Goal: Register for event/course

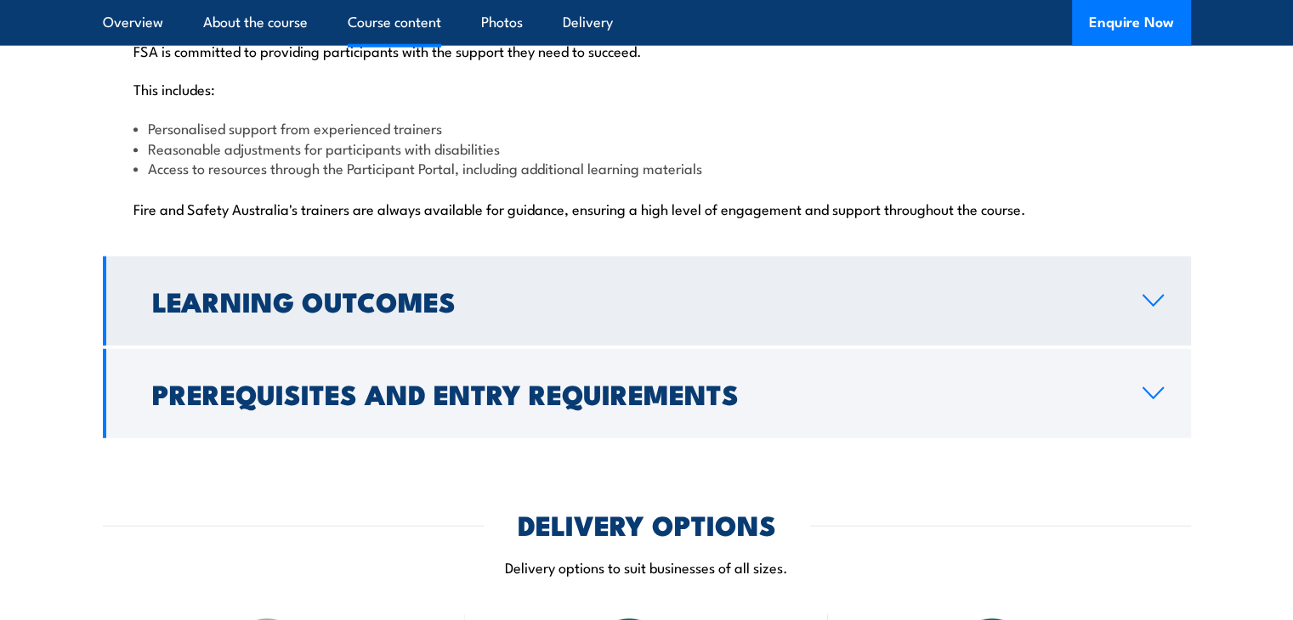
scroll to position [4334, 0]
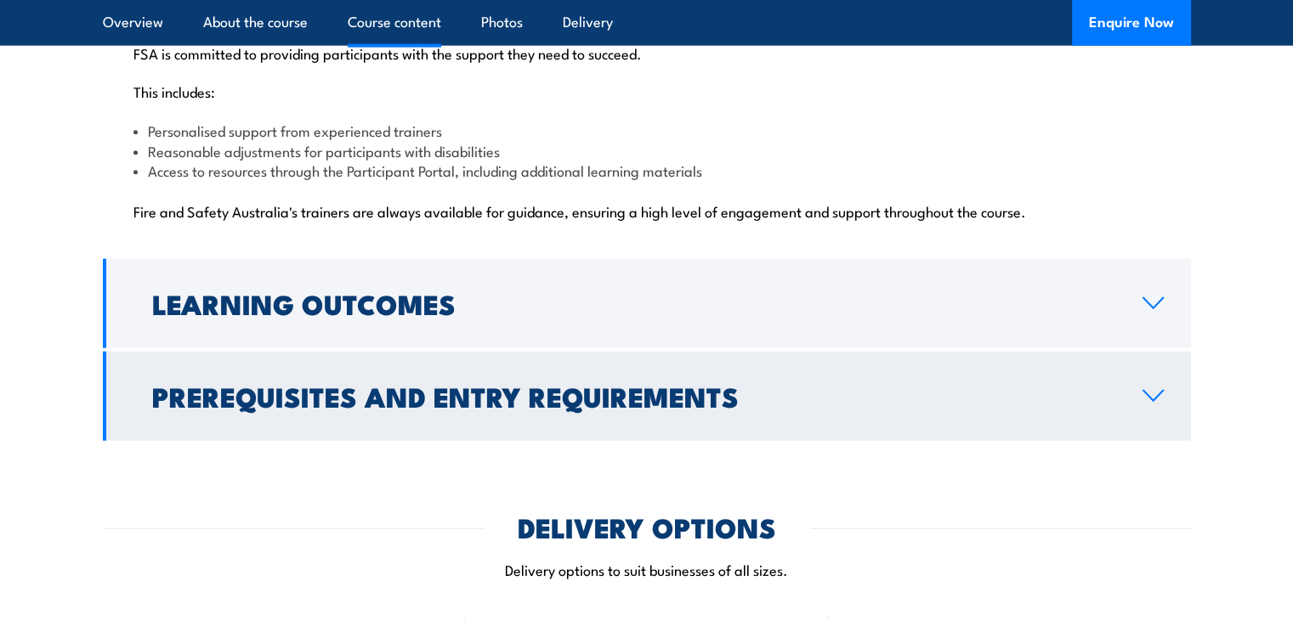
click at [367, 384] on h2 "Prerequisites and Entry Requirements" at bounding box center [633, 396] width 963 height 24
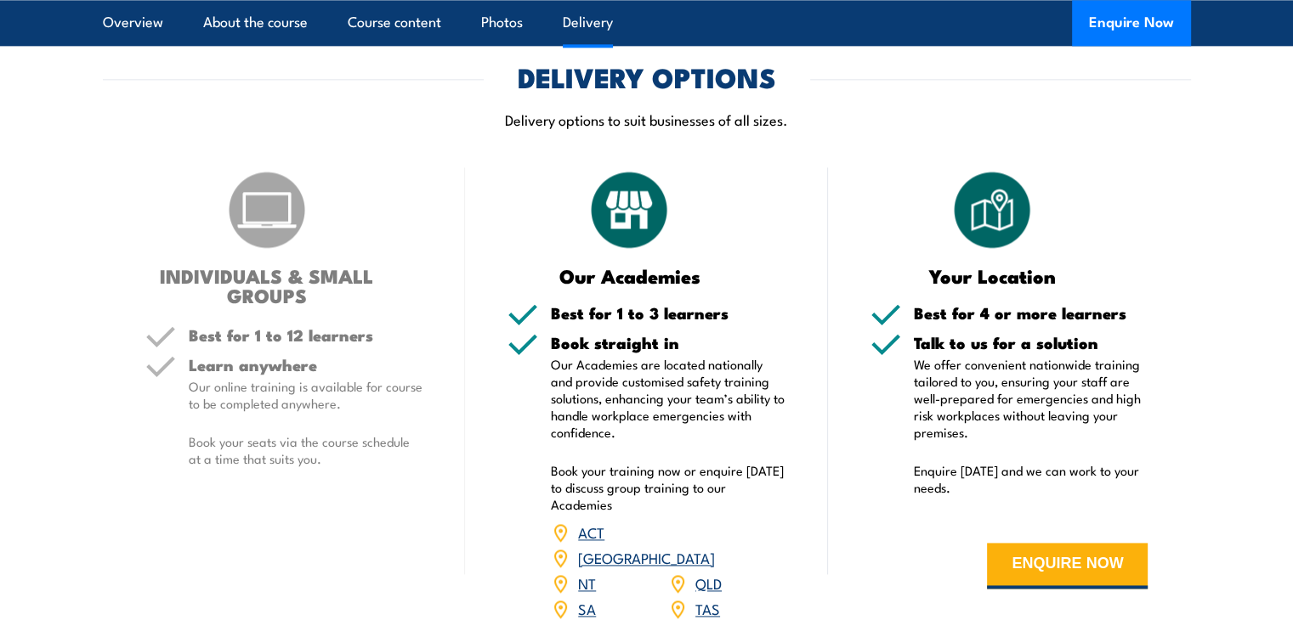
click at [592, 598] on link "SA" at bounding box center [587, 608] width 18 height 20
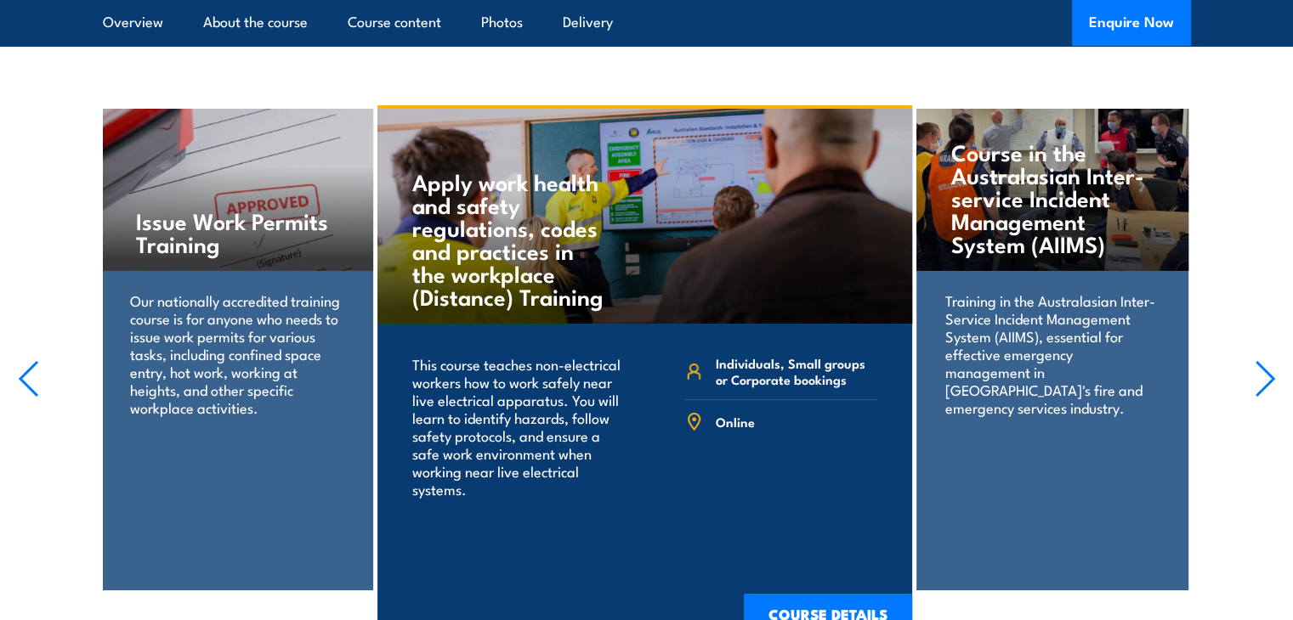
scroll to position [5957, 0]
